Goal: Book appointment/travel/reservation

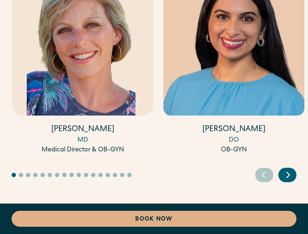
scroll to position [3215, 0]
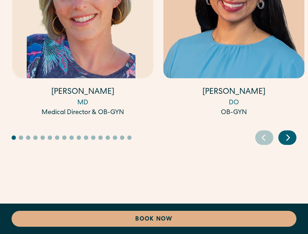
click at [290, 136] on icon "Next slide" at bounding box center [288, 137] width 11 height 11
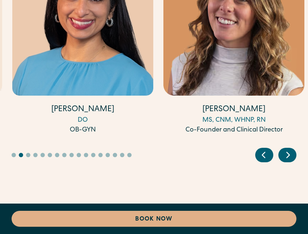
scroll to position [3198, 0]
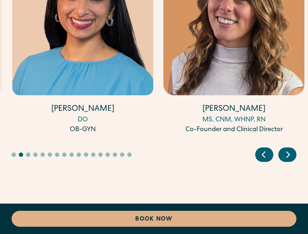
click at [286, 157] on icon "Next slide" at bounding box center [288, 154] width 11 height 11
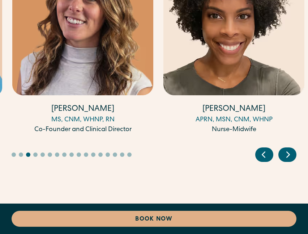
click at [286, 156] on icon "Next slide" at bounding box center [288, 154] width 11 height 11
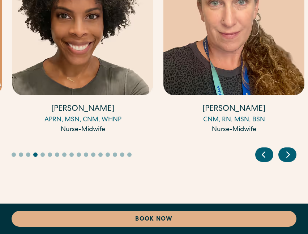
click at [286, 156] on icon "Next slide" at bounding box center [288, 154] width 11 height 11
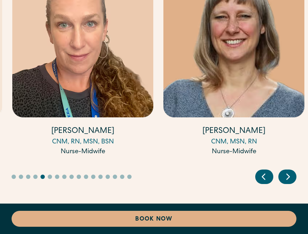
scroll to position [3178, 0]
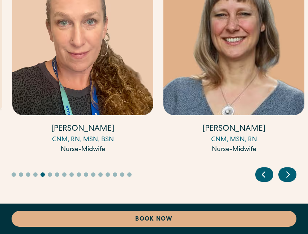
click at [287, 180] on icon "Next slide" at bounding box center [288, 174] width 11 height 11
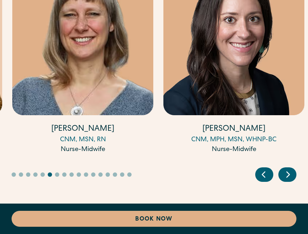
click at [287, 180] on icon "Next slide" at bounding box center [288, 174] width 11 height 11
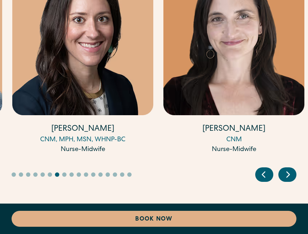
click at [287, 179] on icon "Next slide" at bounding box center [288, 174] width 11 height 11
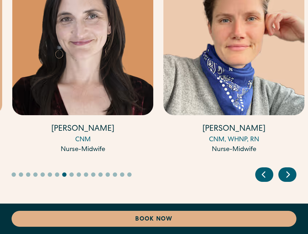
click at [287, 179] on icon "Next slide" at bounding box center [288, 174] width 11 height 11
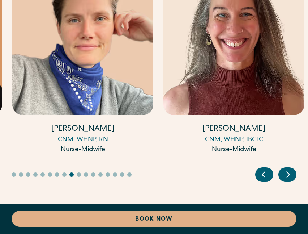
click at [287, 179] on icon "Next slide" at bounding box center [288, 174] width 11 height 11
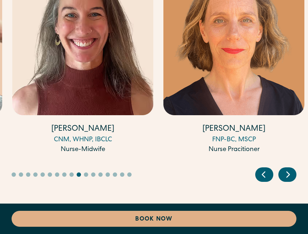
click at [287, 179] on icon "Next slide" at bounding box center [288, 174] width 11 height 11
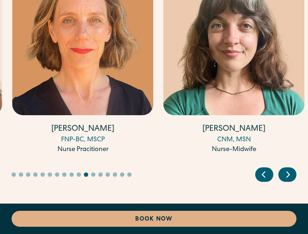
click at [287, 177] on icon "Next slide" at bounding box center [288, 173] width 3 height 5
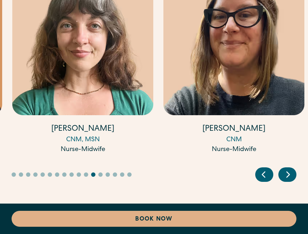
click at [287, 177] on icon "Next slide" at bounding box center [288, 173] width 3 height 5
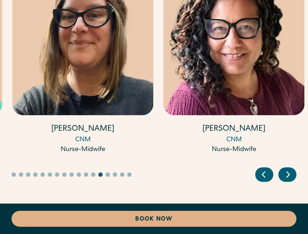
click at [287, 177] on icon "Next slide" at bounding box center [288, 173] width 3 height 5
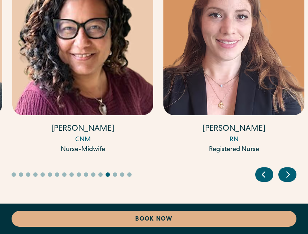
click at [287, 177] on icon "Next slide" at bounding box center [288, 173] width 3 height 5
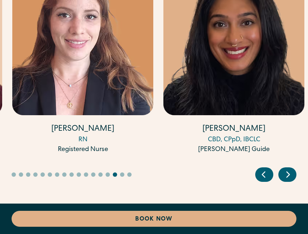
click at [287, 177] on icon "Next slide" at bounding box center [288, 173] width 3 height 5
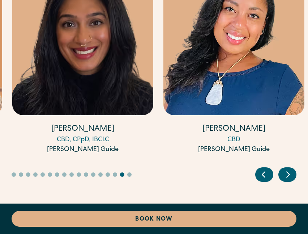
click at [287, 177] on icon "Next slide" at bounding box center [288, 173] width 3 height 5
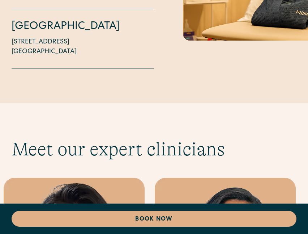
scroll to position [2959, 0]
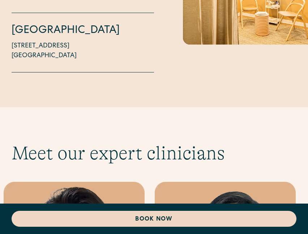
click at [164, 216] on link "Book Now" at bounding box center [154, 219] width 285 height 16
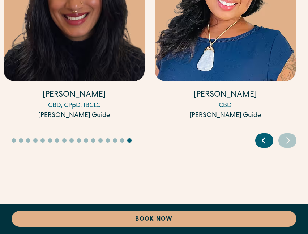
scroll to position [3213, 0]
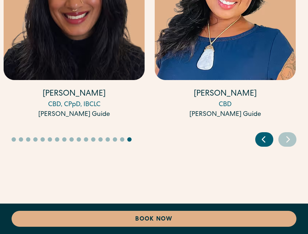
click at [287, 140] on icon "Next slide" at bounding box center [288, 139] width 11 height 11
click at [274, 140] on div at bounding box center [275, 139] width 41 height 14
click at [265, 139] on icon "Previous slide" at bounding box center [263, 139] width 11 height 11
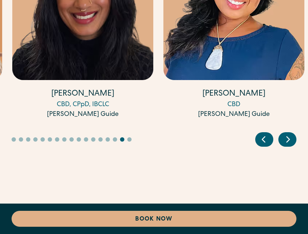
click at [265, 139] on icon "Previous slide" at bounding box center [263, 139] width 11 height 11
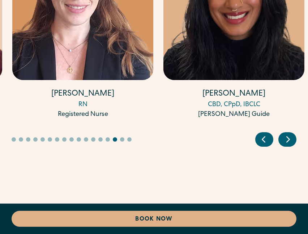
click at [265, 139] on icon "Previous slide" at bounding box center [263, 139] width 11 height 11
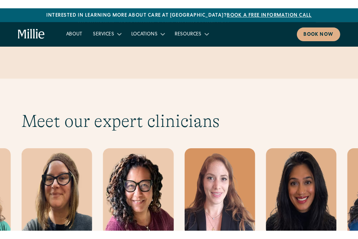
scroll to position [1959, 0]
